Goal: Navigation & Orientation: Find specific page/section

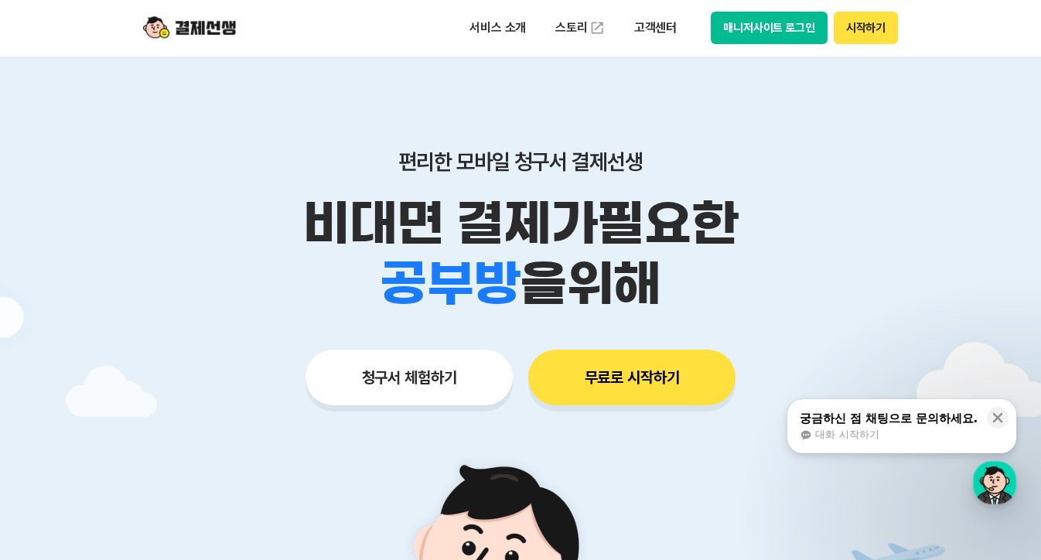
click at [648, 382] on button "무료로 시작하기" at bounding box center [631, 378] width 207 height 56
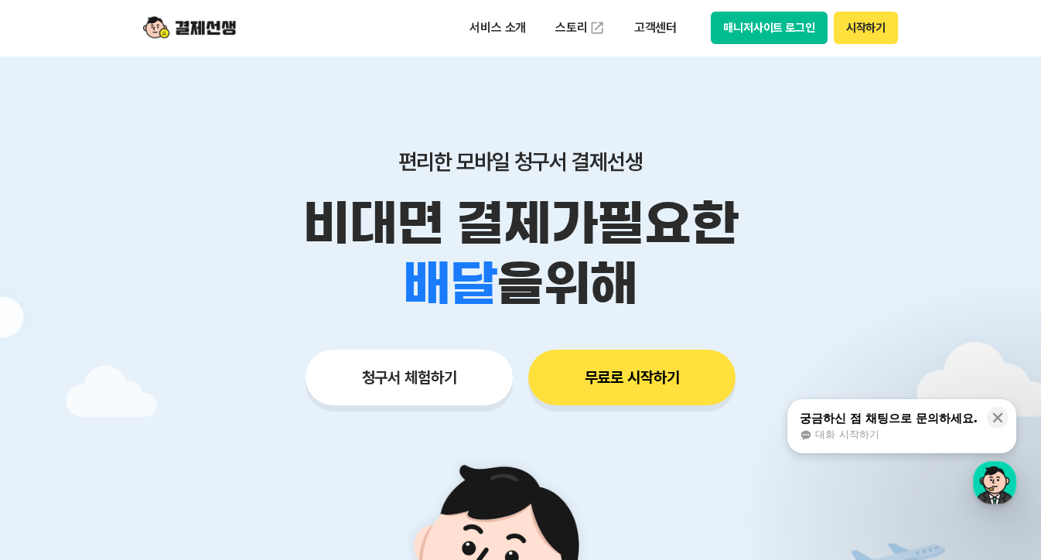
click at [806, 29] on button "매니저사이트 로그인" at bounding box center [769, 28] width 117 height 32
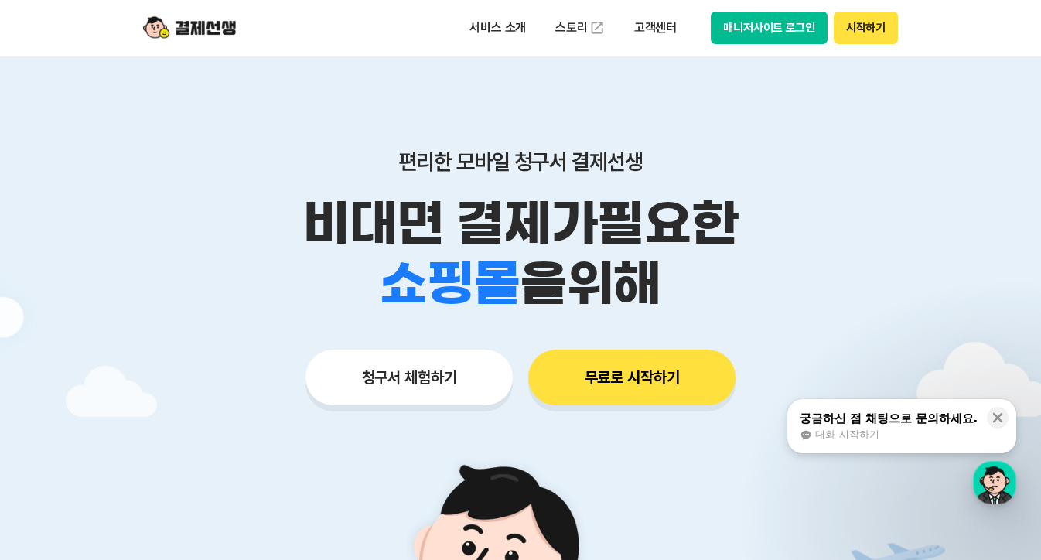
click at [770, 32] on button "매니저사이트 로그인" at bounding box center [769, 28] width 117 height 32
click at [778, 25] on button "매니저사이트 로그인" at bounding box center [769, 28] width 117 height 32
click at [772, 29] on button "매니저사이트 로그인" at bounding box center [769, 28] width 117 height 32
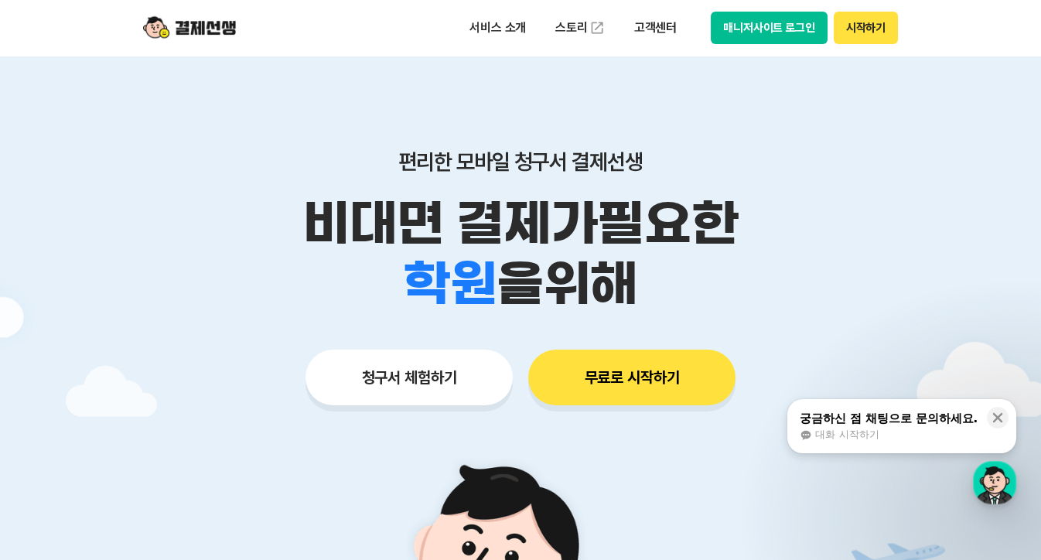
click at [796, 22] on button "매니저사이트 로그인" at bounding box center [769, 28] width 117 height 32
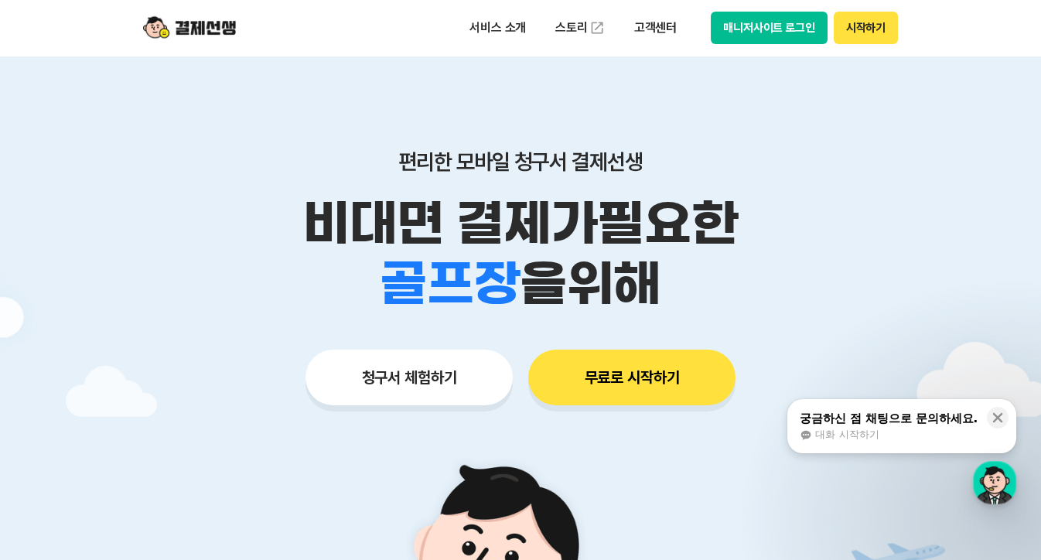
click at [792, 29] on button "매니저사이트 로그인" at bounding box center [769, 28] width 117 height 32
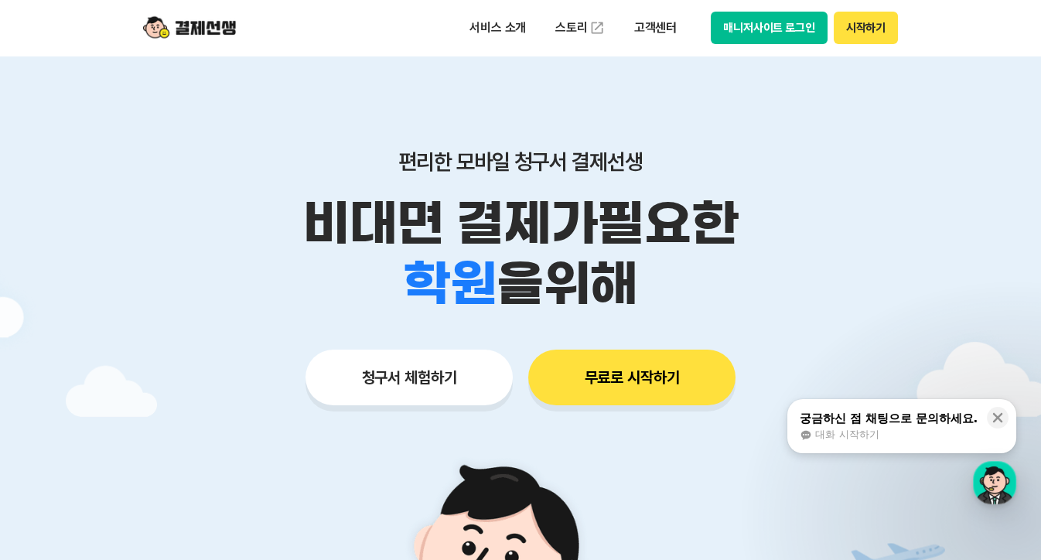
click at [780, 23] on button "매니저사이트 로그인" at bounding box center [769, 28] width 117 height 32
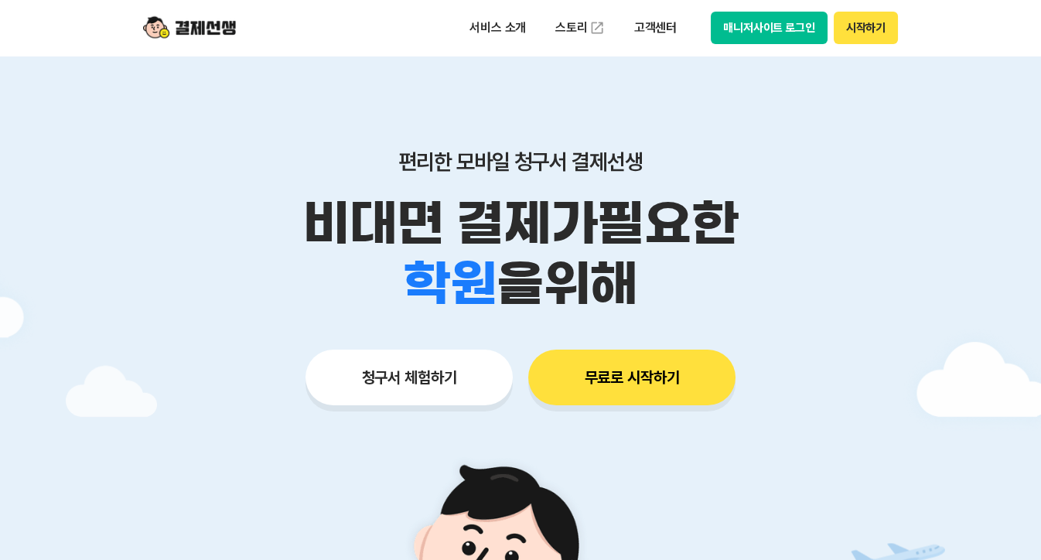
click at [781, 28] on button "매니저사이트 로그인" at bounding box center [769, 28] width 117 height 32
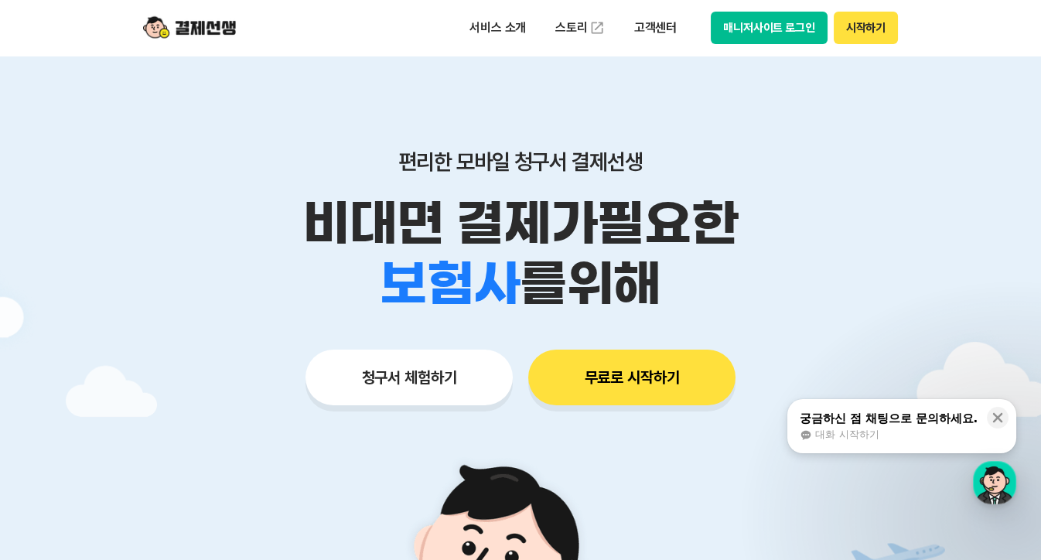
click at [809, 22] on button "매니저사이트 로그인" at bounding box center [769, 28] width 117 height 32
click at [751, 30] on button "매니저사이트 로그인" at bounding box center [769, 28] width 117 height 32
click at [748, 46] on div "서비스 소개 스토리 고객센터 매니저사이트 로그인 시작하기" at bounding box center [521, 28] width 792 height 56
click at [750, 33] on button "매니저사이트 로그인" at bounding box center [769, 28] width 117 height 32
click at [653, 362] on button "무료로 시작하기" at bounding box center [631, 378] width 207 height 56
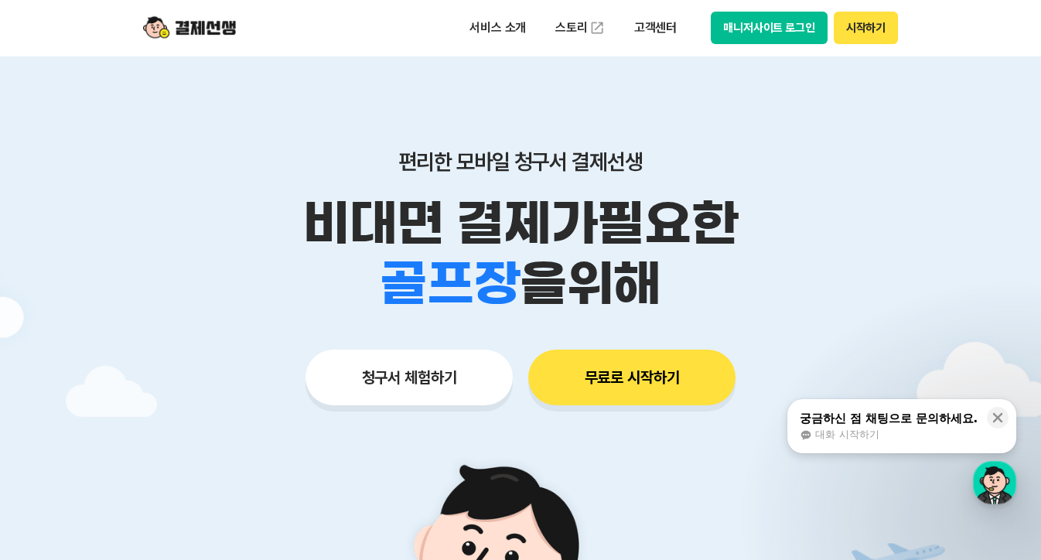
click at [769, 34] on button "매니저사이트 로그인" at bounding box center [769, 28] width 117 height 32
click at [863, 28] on button "시작하기" at bounding box center [866, 28] width 64 height 32
